Goal: Task Accomplishment & Management: Use online tool/utility

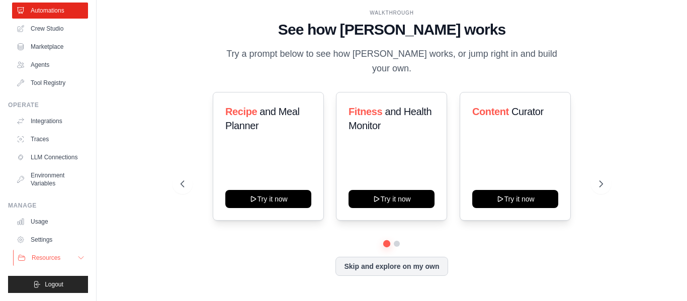
click at [64, 265] on button "Resources" at bounding box center [51, 258] width 76 height 16
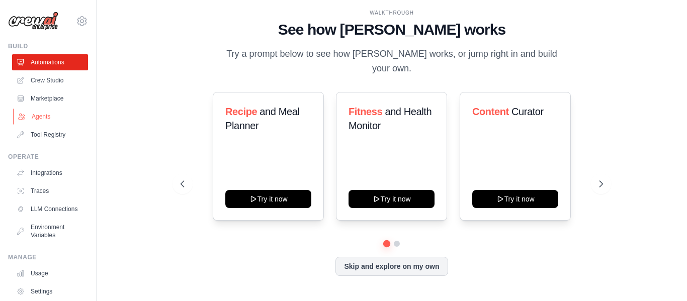
click at [49, 114] on link "Agents" at bounding box center [51, 117] width 76 height 16
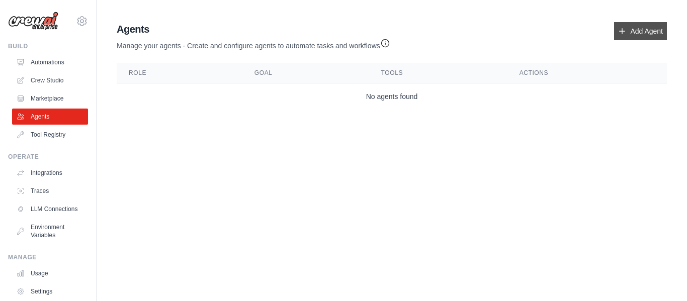
click at [634, 35] on link "Add Agent" at bounding box center [640, 31] width 53 height 18
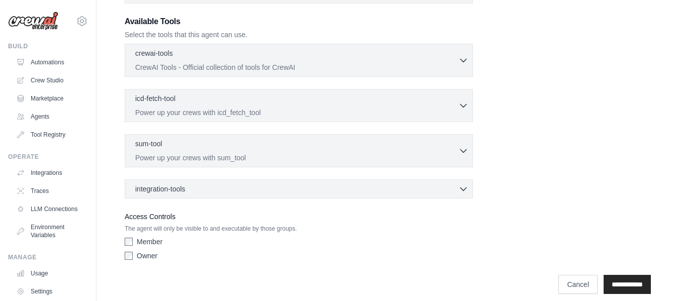
scroll to position [284, 0]
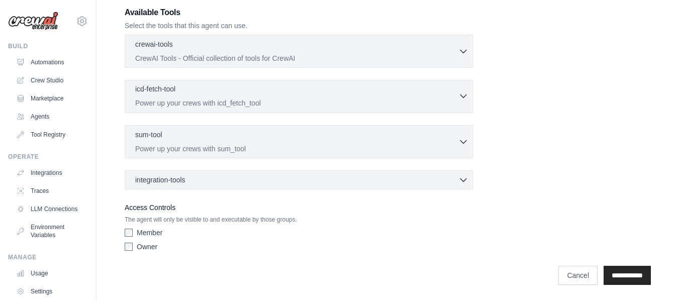
click at [306, 99] on p "Power up your crews with icd_fetch_tool" at bounding box center [296, 103] width 323 height 10
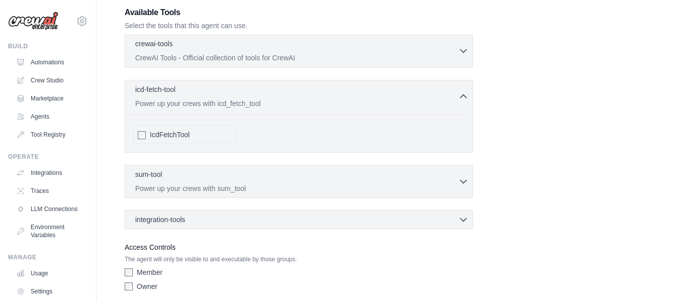
click at [310, 47] on div "crewai-tools 0 selected" at bounding box center [296, 45] width 323 height 12
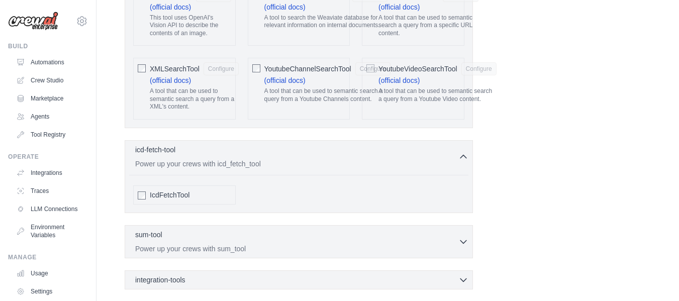
scroll to position [2325, 0]
